Goal: Task Accomplishment & Management: Manage account settings

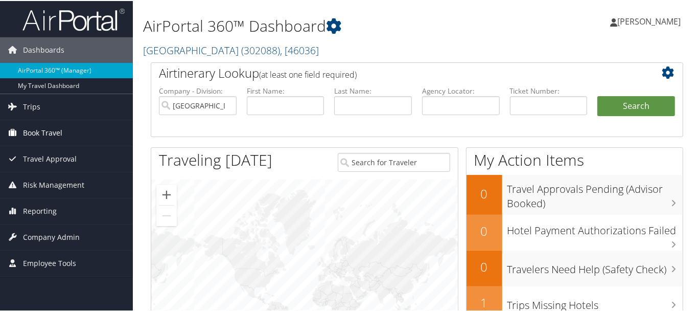
click at [39, 129] on span "Book Travel" at bounding box center [42, 132] width 39 height 26
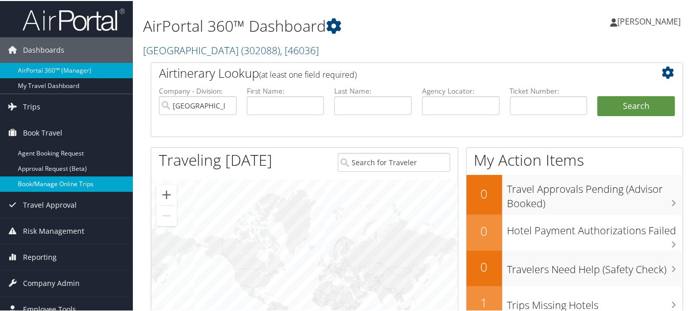
click at [54, 184] on link "Book/Manage Online Trips" at bounding box center [66, 182] width 133 height 15
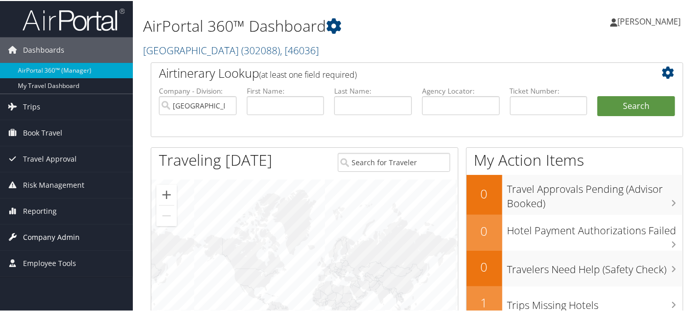
click at [38, 233] on span "Company Admin" at bounding box center [51, 236] width 57 height 26
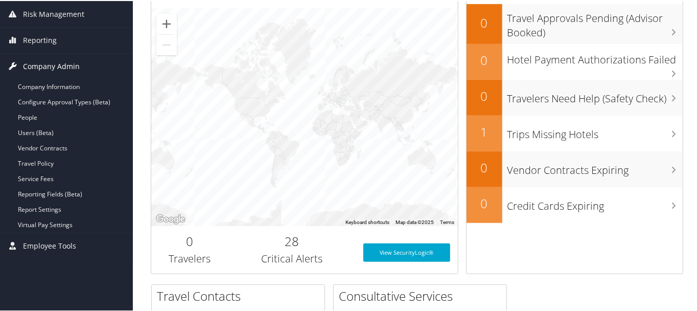
scroll to position [171, 0]
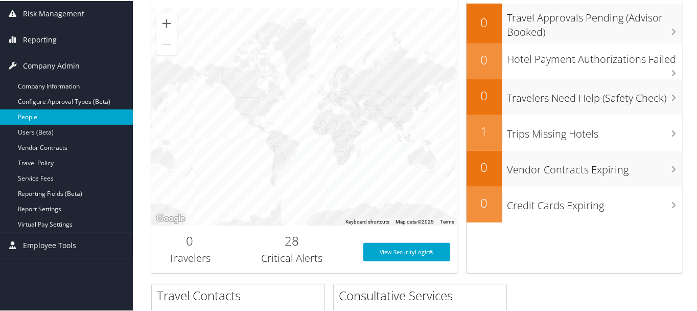
click at [32, 112] on link "People" at bounding box center [66, 115] width 133 height 15
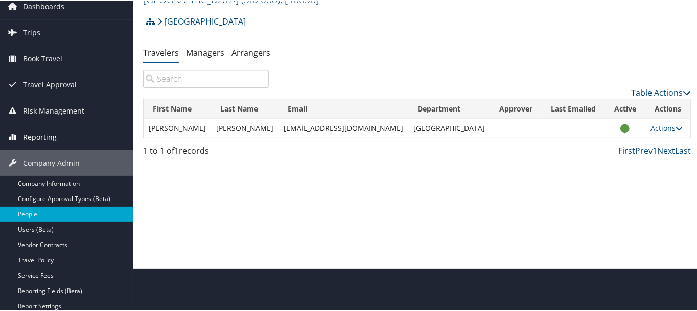
scroll to position [85, 0]
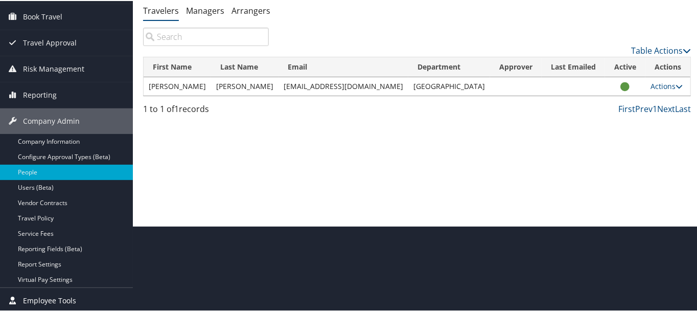
click at [48, 298] on span "Employee Tools" at bounding box center [49, 300] width 53 height 26
click at [37, 298] on span "Employee Tools" at bounding box center [49, 300] width 53 height 26
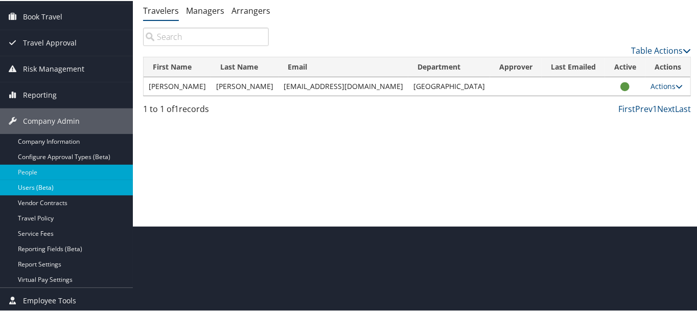
click at [23, 182] on link "Users (Beta)" at bounding box center [66, 186] width 133 height 15
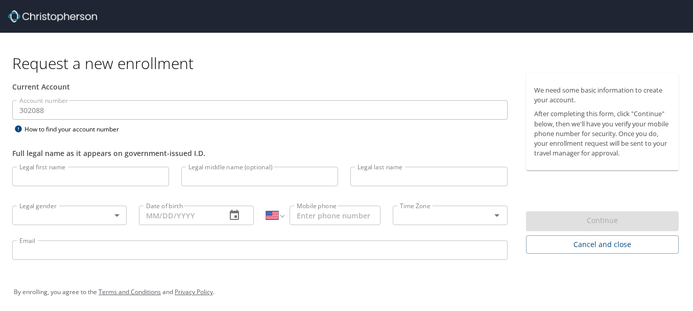
select select "US"
